Goal: Navigation & Orientation: Find specific page/section

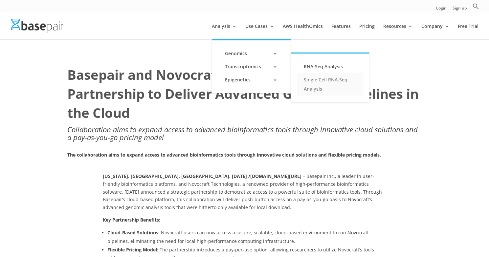
click at [317, 79] on link "Single Cell RNA-Seq Analysis" at bounding box center [330, 84] width 66 height 22
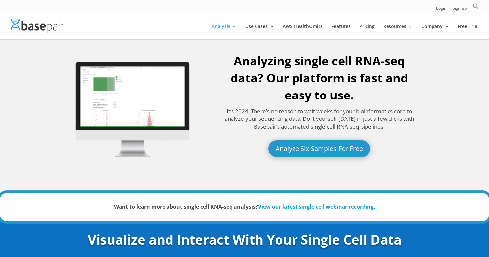
scroll to position [14, 0]
